Goal: Find specific page/section: Find specific page/section

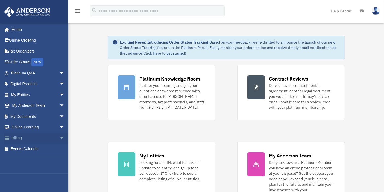
drag, startPoint x: 0, startPoint y: 0, endPoint x: 14, endPoint y: 135, distance: 136.2
click at [14, 135] on link "Billing arrow_drop_down" at bounding box center [38, 137] width 69 height 11
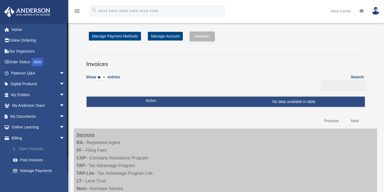
click at [29, 146] on link "$ Open Invoices" at bounding box center [40, 148] width 65 height 11
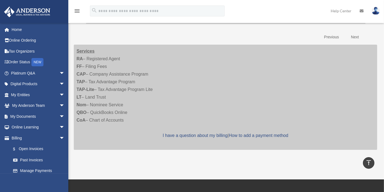
scroll to position [83, 0]
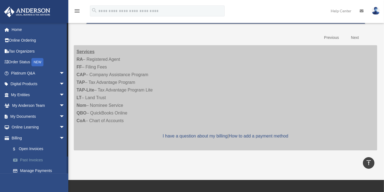
click at [34, 161] on link "Past Invoices" at bounding box center [40, 159] width 65 height 11
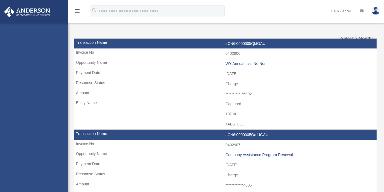
select select
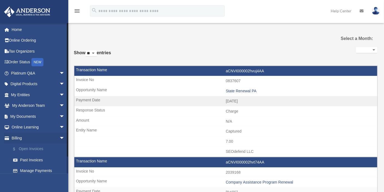
click at [35, 147] on link "$ Open Invoices" at bounding box center [40, 148] width 65 height 11
